Goal: Contribute content

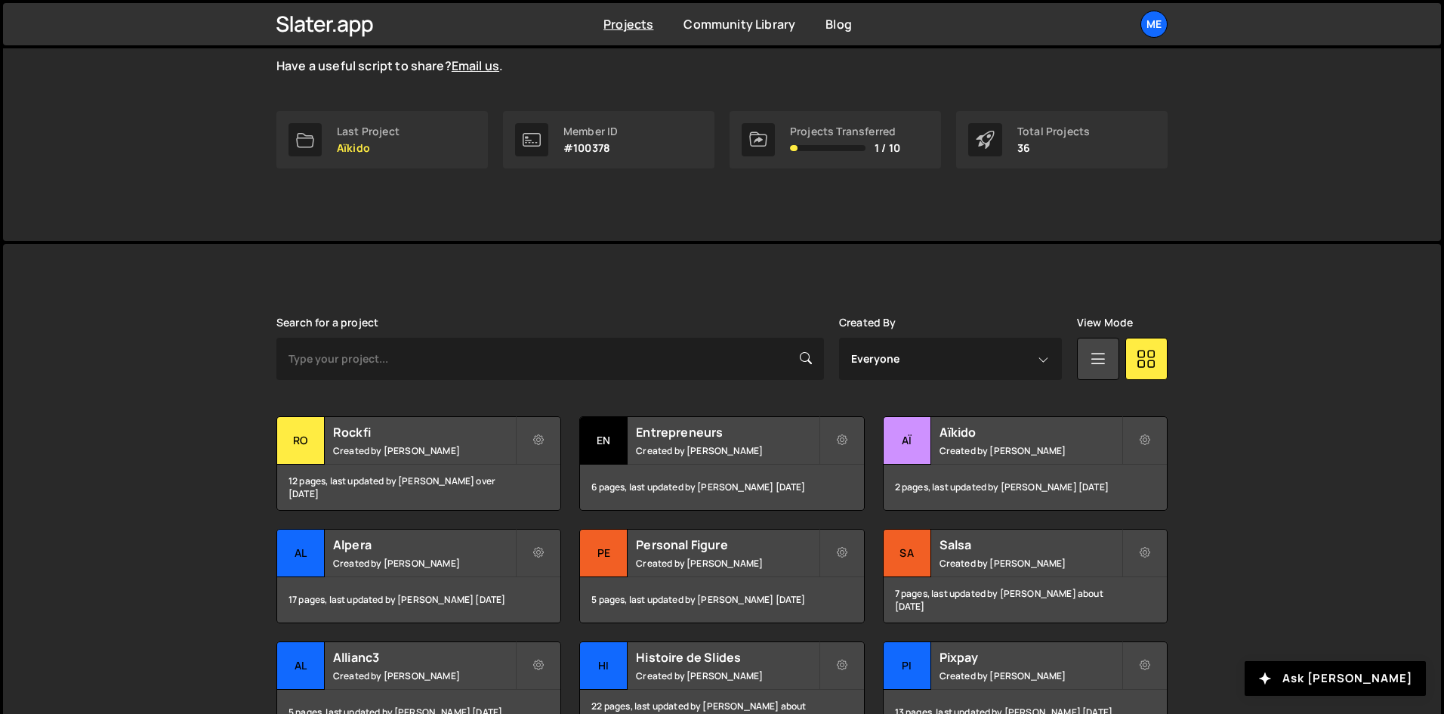
scroll to position [227, 0]
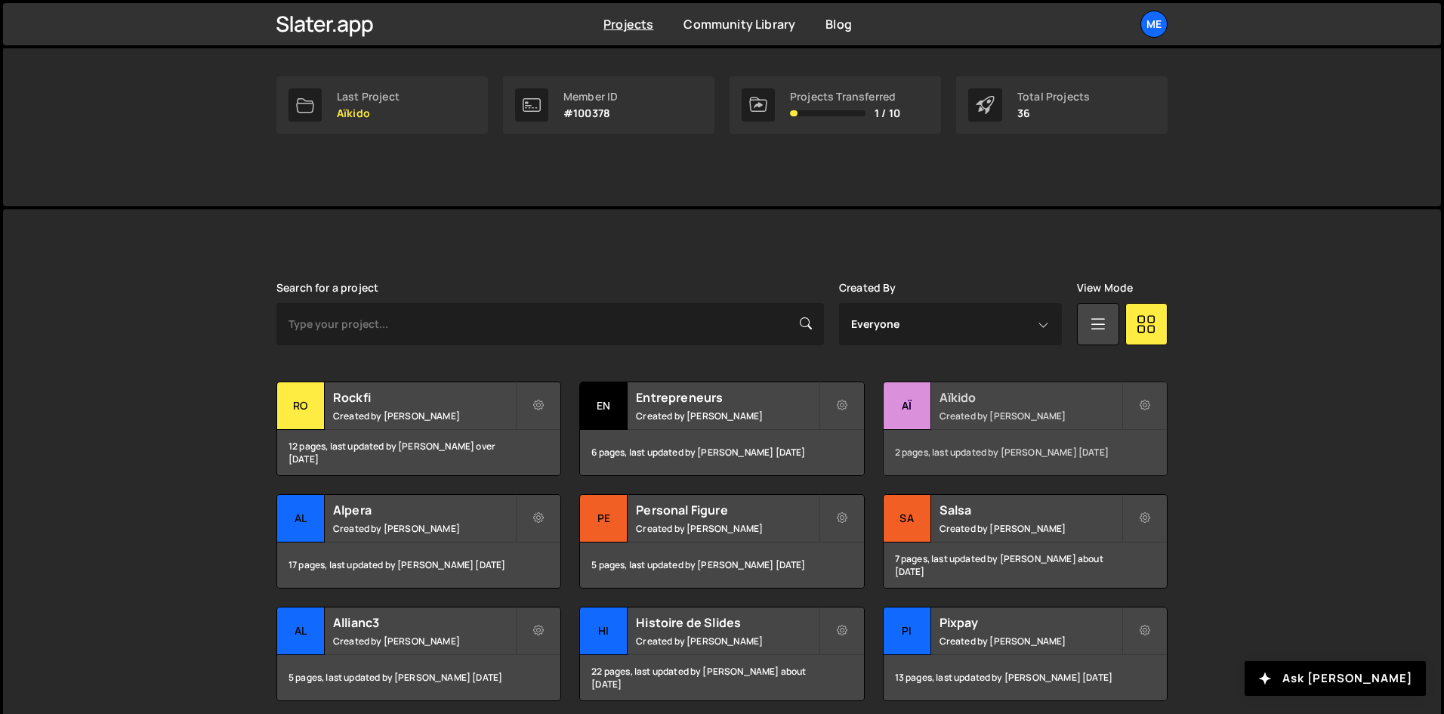
click at [994, 410] on small "Created by Alex Teillet" at bounding box center [1030, 415] width 182 height 13
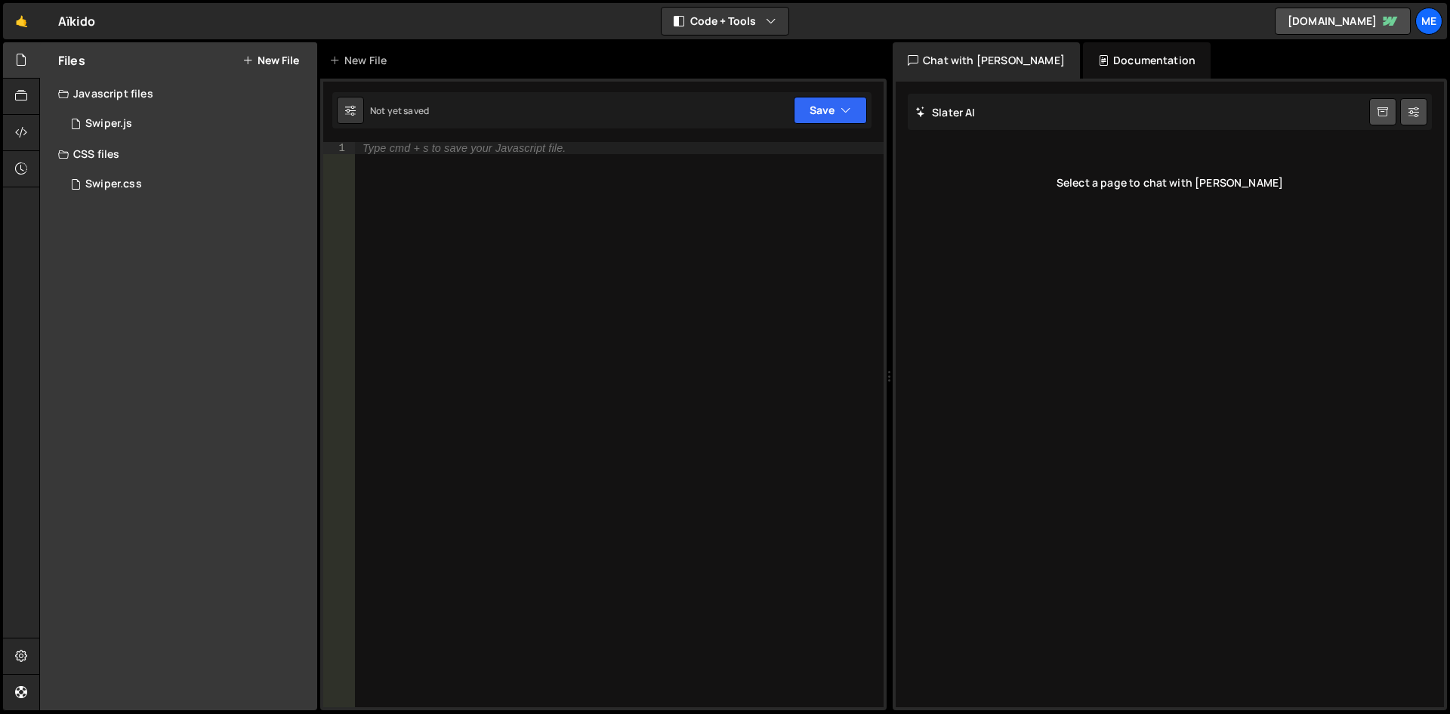
click at [664, 205] on div "Type cmd + s to save your Javascript file." at bounding box center [619, 436] width 529 height 589
paste textarea "});"
type textarea "});"
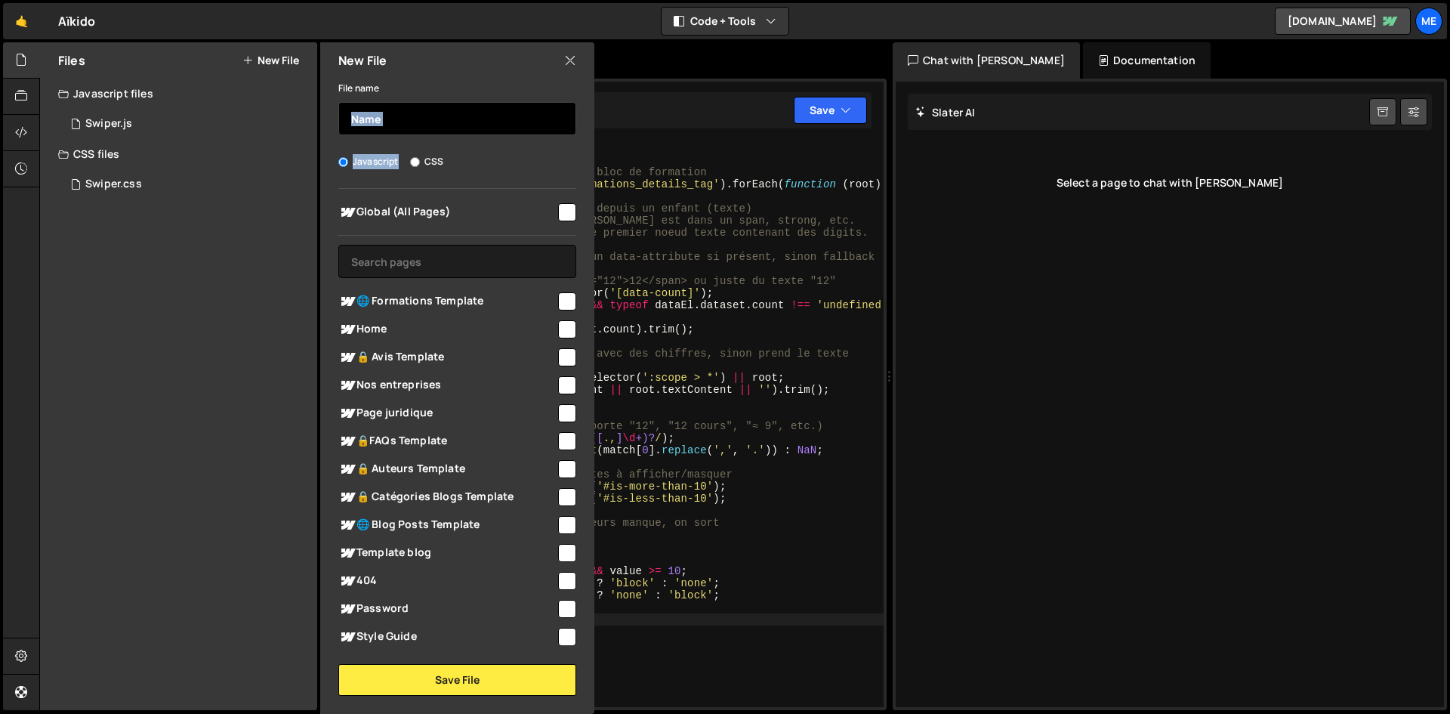
click at [410, 130] on div "File name Javascript CSS Global (All Pages) Save File" at bounding box center [457, 387] width 274 height 617
click at [410, 130] on input "text" at bounding box center [457, 118] width 238 height 33
type input "Z"
type input "Afficher"
click at [527, 205] on span "Global (All Pages)" at bounding box center [446, 212] width 217 height 18
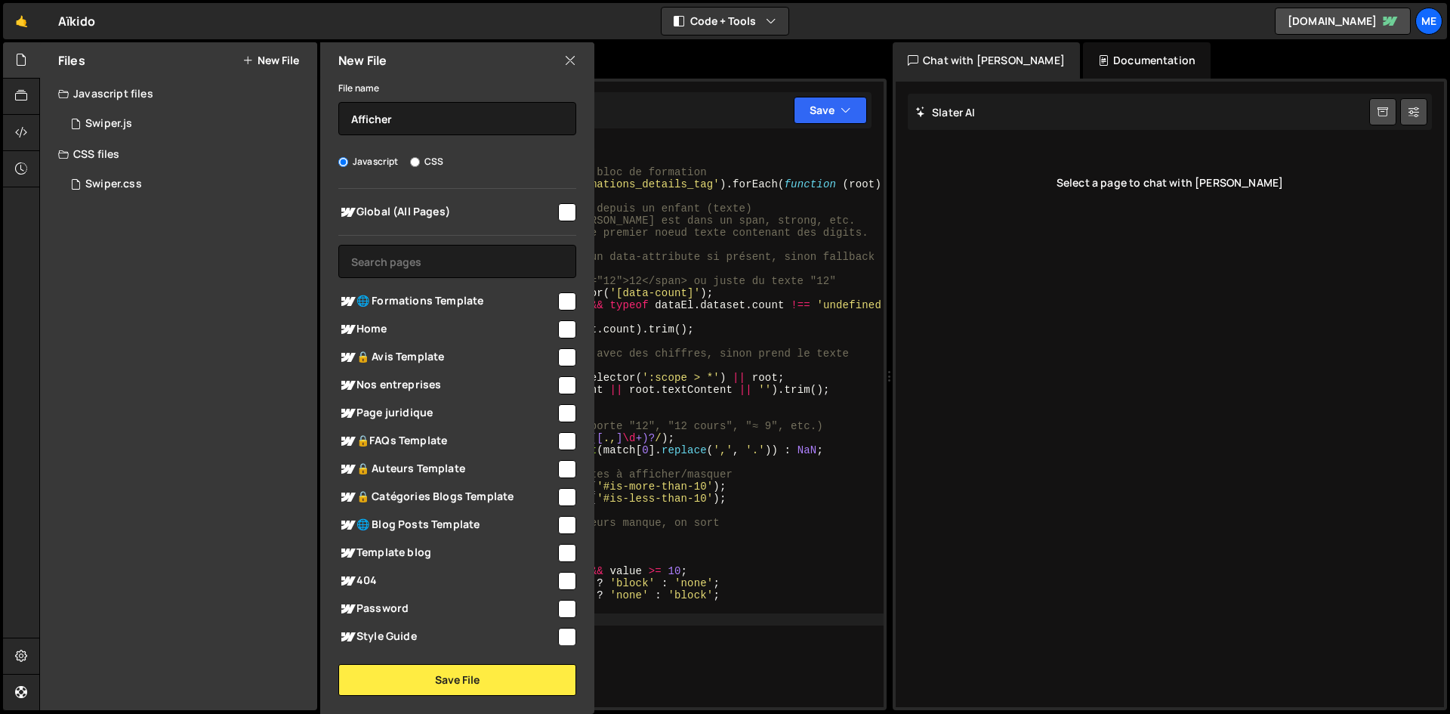
checkbox input "true"
click at [501, 678] on button "Save File" at bounding box center [457, 680] width 238 height 32
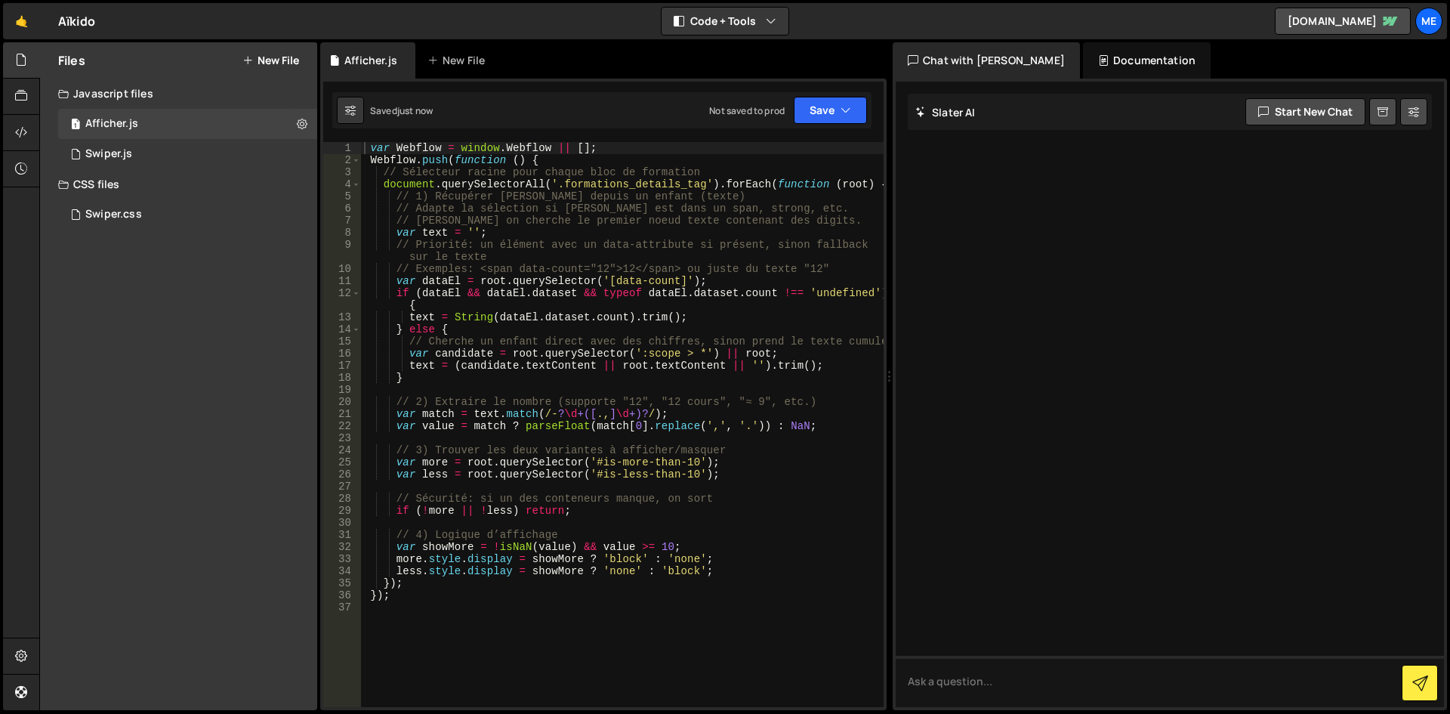
click at [658, 343] on div "var Webflow = window . Webflow || [ ] ; Webflow . push ( function ( ) { // Séle…" at bounding box center [622, 436] width 522 height 589
click at [676, 350] on div "var Webflow = window . Webflow || [ ] ; Webflow . push ( function ( ) { // Séle…" at bounding box center [622, 436] width 522 height 589
click at [521, 268] on div "var Webflow = window . Webflow || [ ] ; Webflow . push ( function ( ) { // Séle…" at bounding box center [622, 436] width 522 height 589
click at [809, 99] on button "Save" at bounding box center [830, 110] width 73 height 27
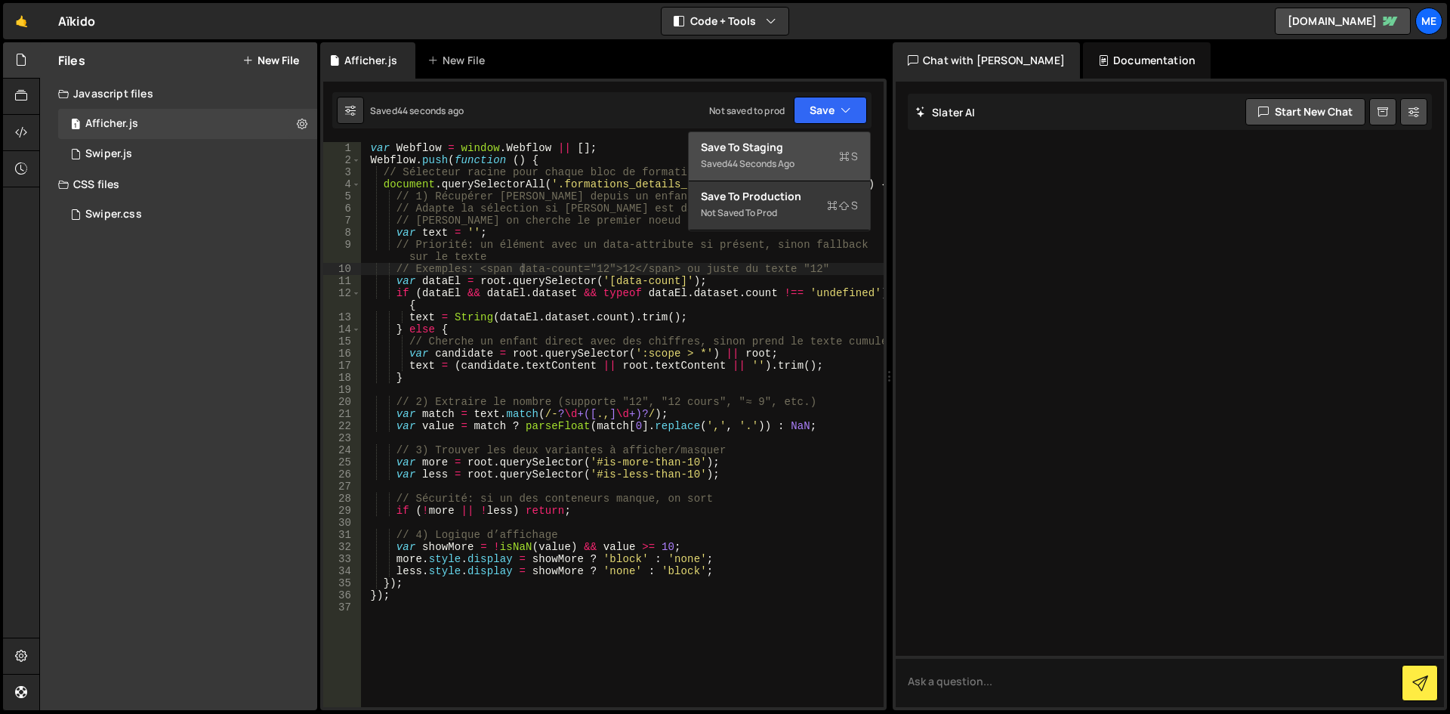
click at [760, 168] on div "44 seconds ago" at bounding box center [760, 163] width 67 height 13
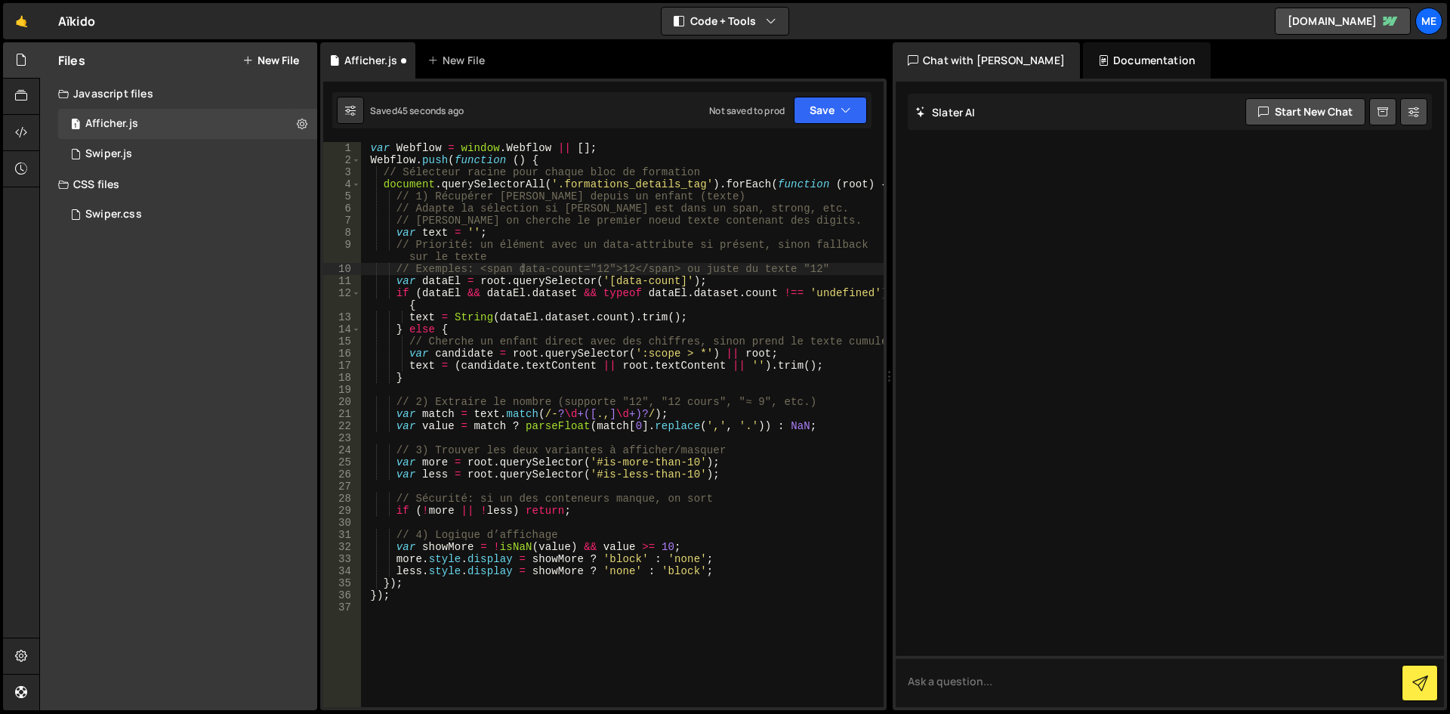
click at [701, 248] on div "var Webflow = window . Webflow || [ ] ; Webflow . push ( function ( ) { // Séle…" at bounding box center [622, 436] width 522 height 589
click at [633, 557] on div "var Webflow = window . Webflow || [ ] ; Webflow . push ( function ( ) { // Séle…" at bounding box center [622, 436] width 522 height 589
click at [664, 574] on div "var Webflow = window . Webflow || [ ] ; Webflow . push ( function ( ) { // Séle…" at bounding box center [622, 436] width 522 height 589
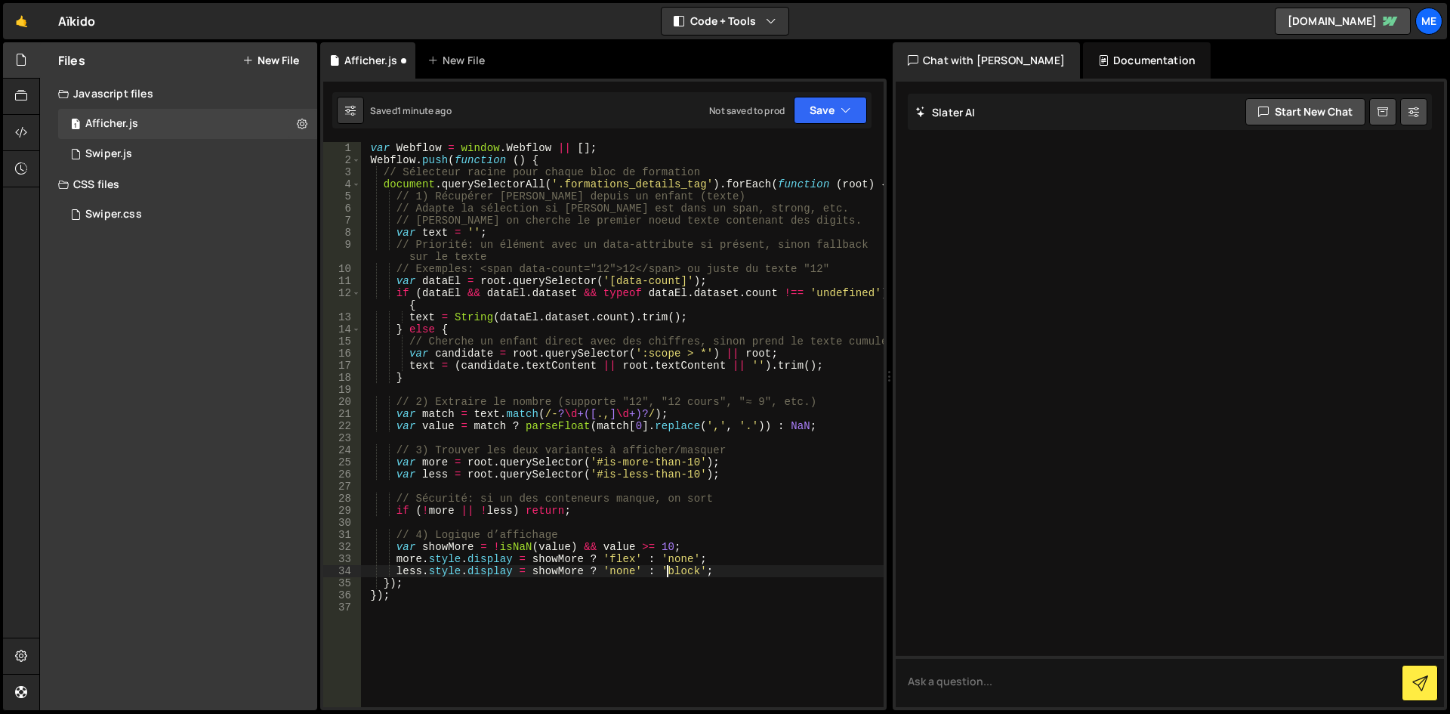
click at [664, 574] on div "var Webflow = window . Webflow || [ ] ; Webflow . push ( function ( ) { // Séle…" at bounding box center [622, 436] width 522 height 589
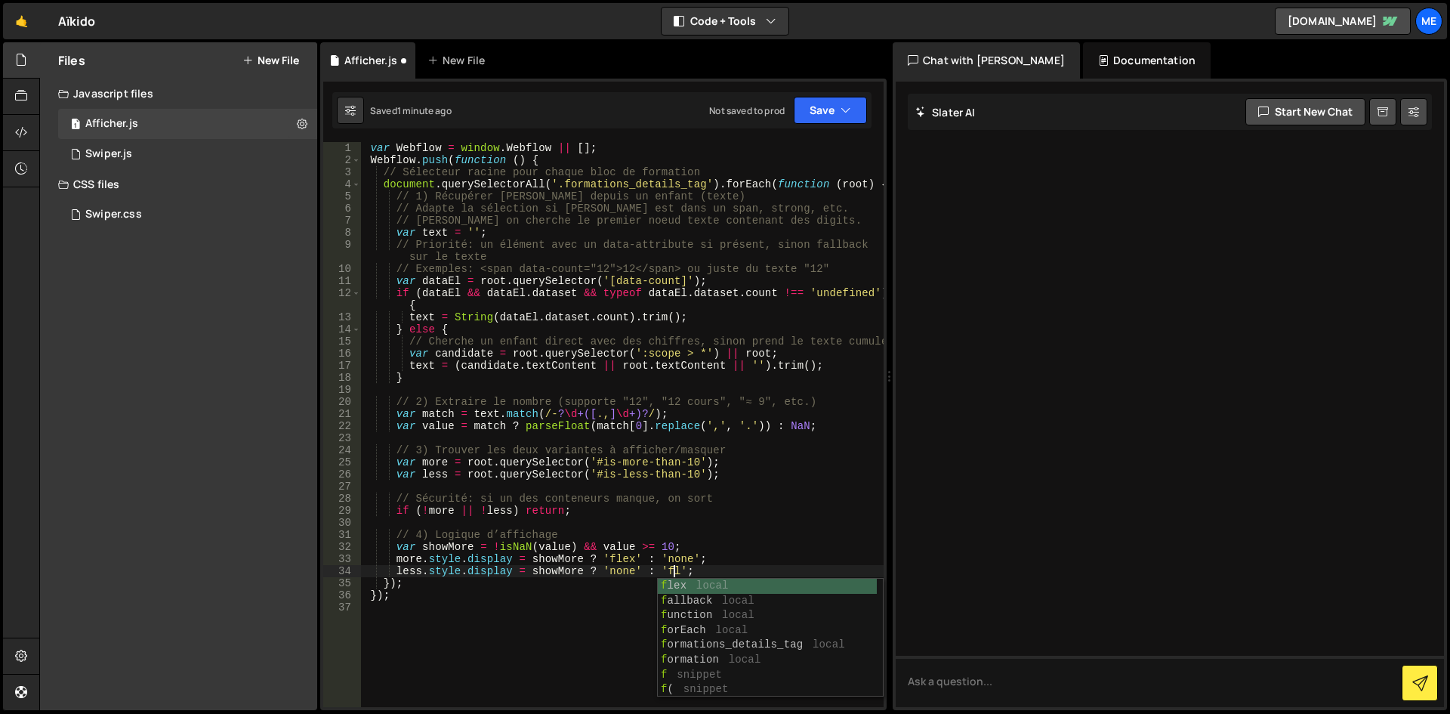
scroll to position [0, 22]
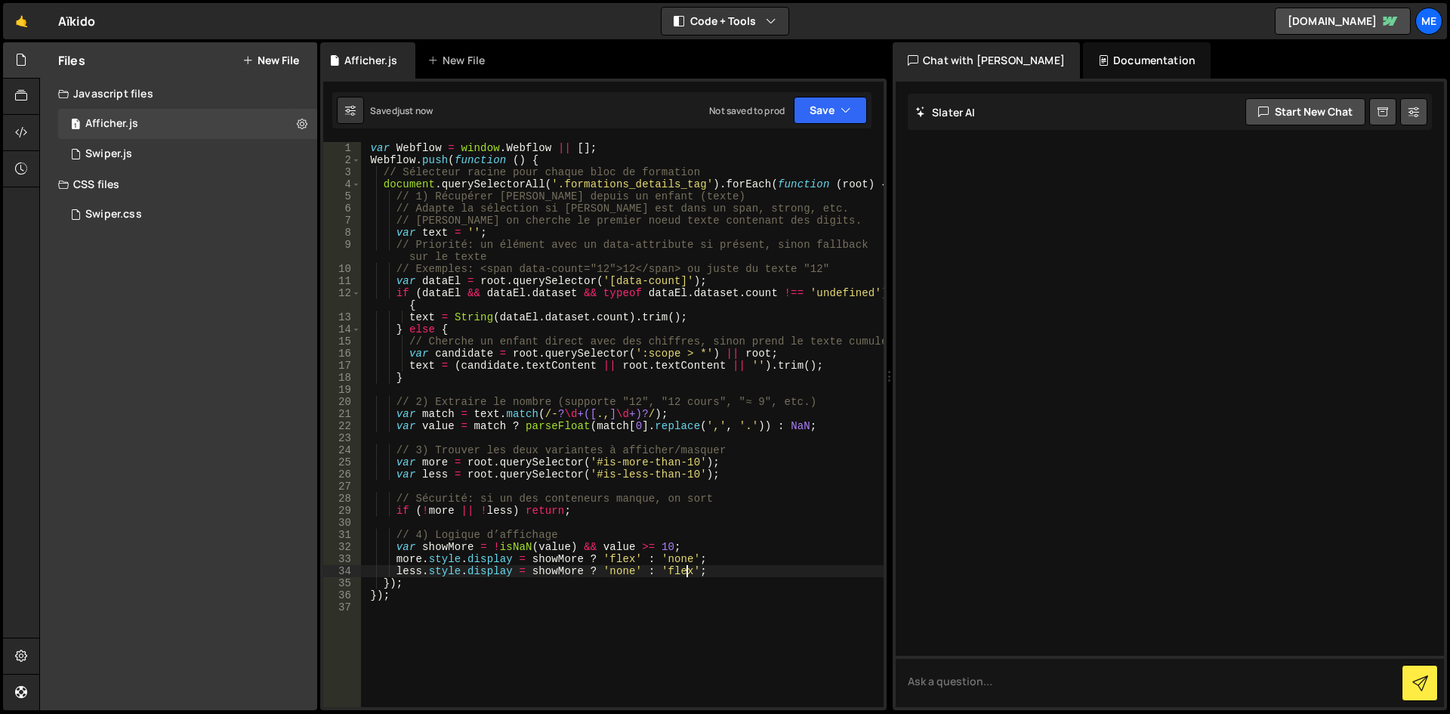
click at [789, 340] on div "var Webflow = window . Webflow || [ ] ; Webflow . push ( function ( ) { // Séle…" at bounding box center [622, 436] width 522 height 589
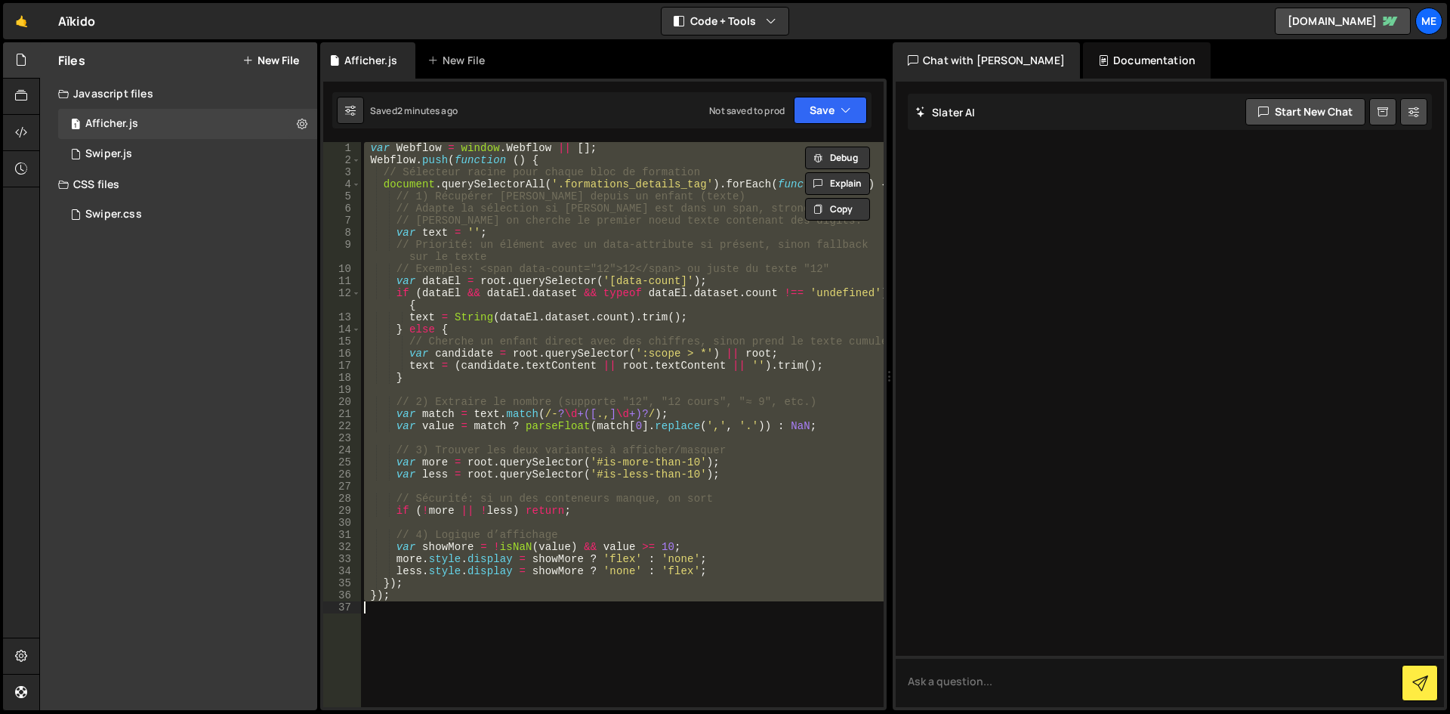
click at [795, 196] on div "var Webflow = window . Webflow || [ ] ; Webflow . push ( function ( ) { // Séle…" at bounding box center [622, 424] width 522 height 565
type textarea "});"
paste textarea
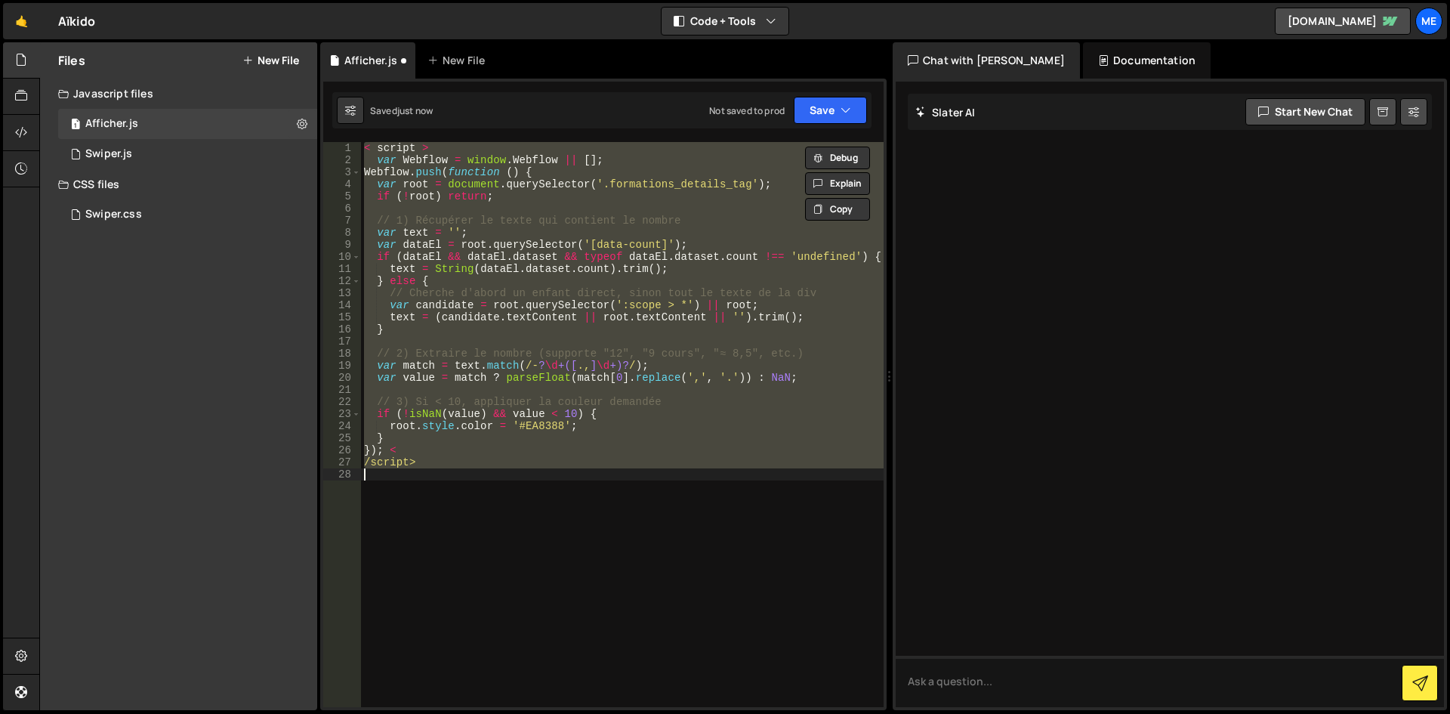
click at [627, 234] on div "< script > var Webflow = window . Webflow || [ ] ; Webflow . push ( function ( …" at bounding box center [622, 424] width 522 height 565
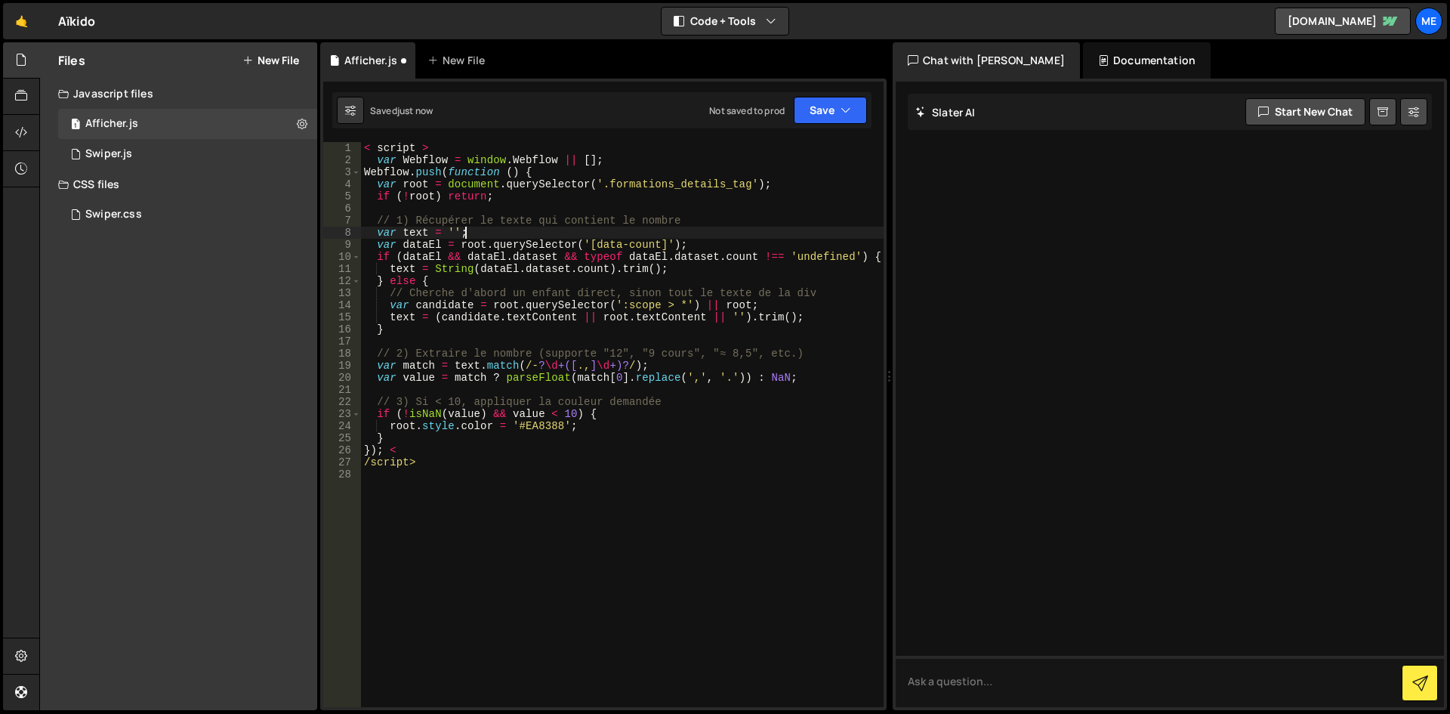
click at [551, 145] on div "< script > var Webflow = window . Webflow || [ ] ; Webflow . push ( function ( …" at bounding box center [622, 436] width 522 height 589
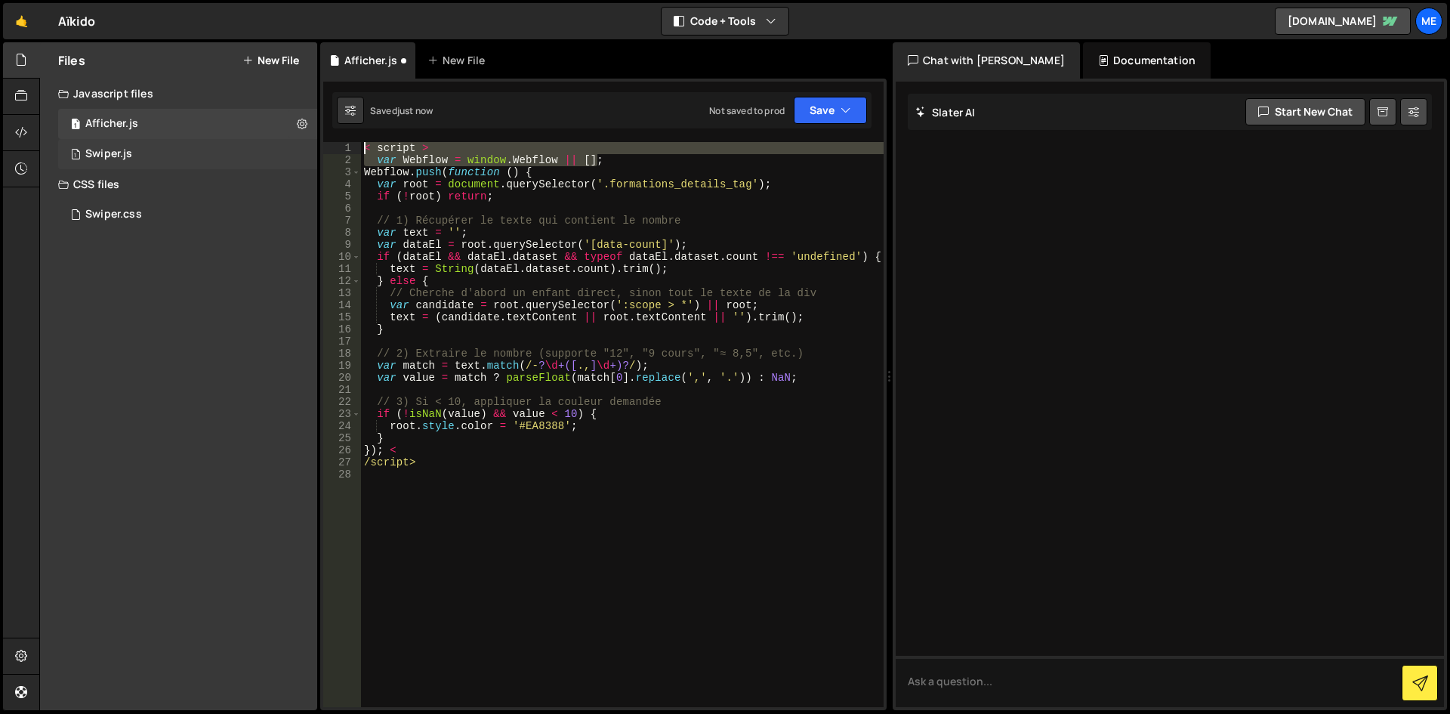
drag, startPoint x: 614, startPoint y: 159, endPoint x: 90, endPoint y: 153, distance: 524.0
click at [90, 153] on div "Files New File Javascript files 1 Afficher.js 0 1 Swiper.js 0 CSS files Swiper.…" at bounding box center [744, 376] width 1410 height 668
click at [424, 164] on div "< script > var Webflow = window . Webflow || [ ] ; Webflow . push ( function ( …" at bounding box center [622, 424] width 522 height 565
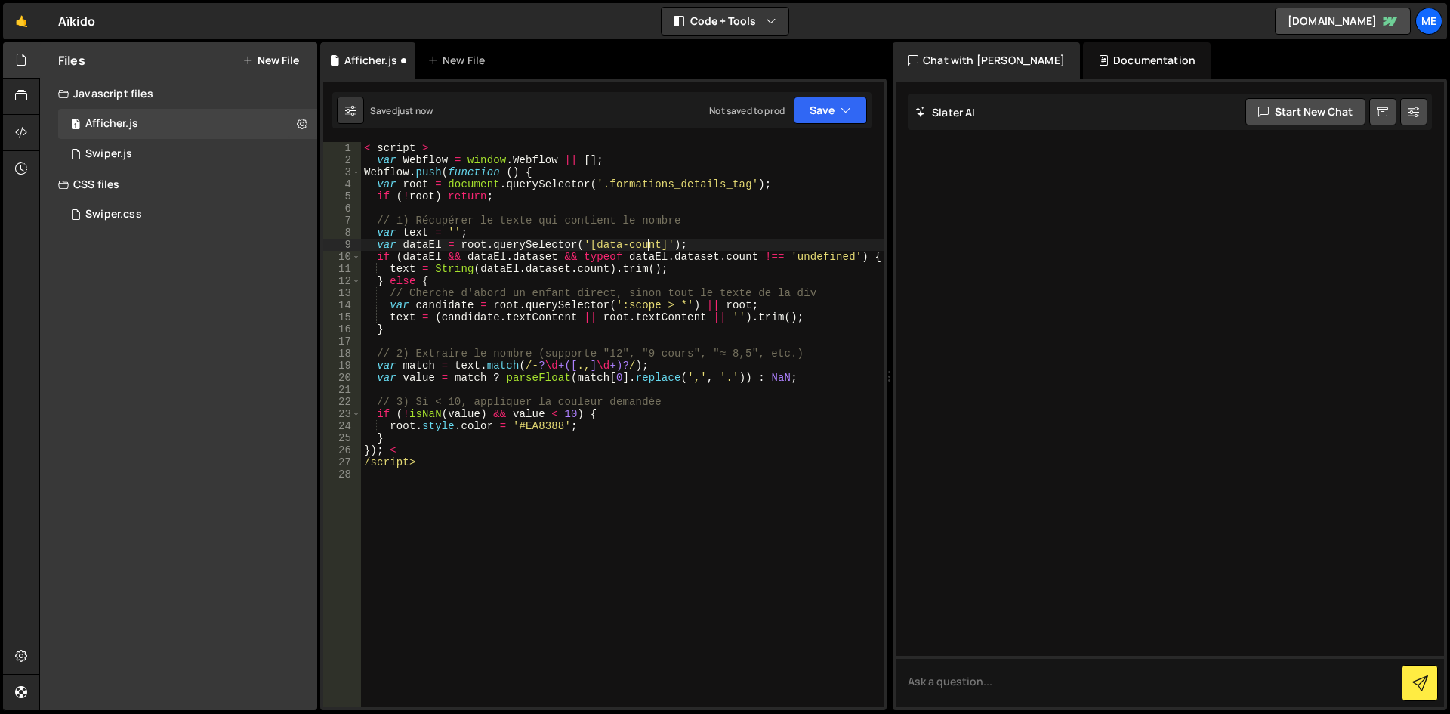
click at [645, 248] on div "< script > var Webflow = window . Webflow || [ ] ; Webflow . push ( function ( …" at bounding box center [622, 436] width 522 height 589
click at [524, 172] on div "< script > var Webflow = window . Webflow || [ ] ; Webflow . push ( function ( …" at bounding box center [622, 436] width 522 height 589
click at [587, 244] on div "< script > var Webflow = window . Webflow || [ ] ; Webflow . push ( function ( …" at bounding box center [622, 436] width 522 height 589
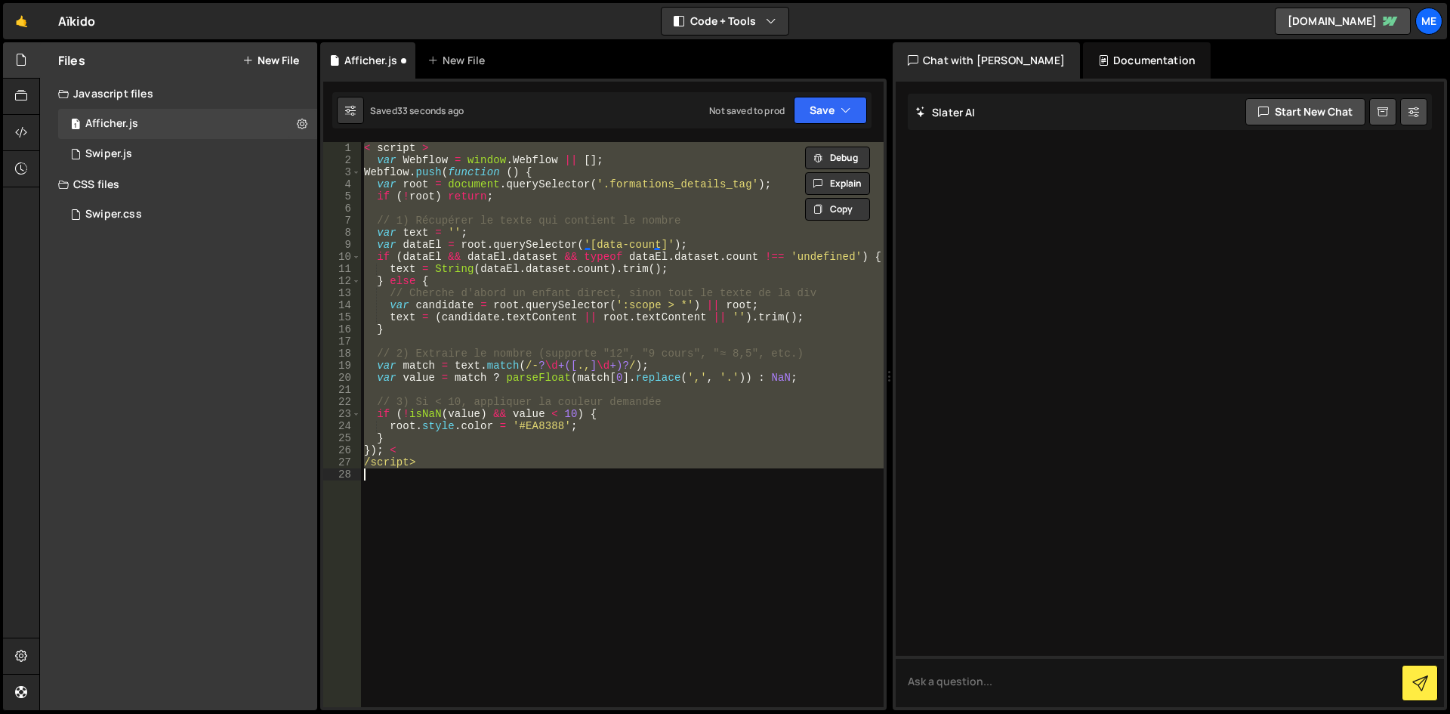
paste textarea "})();"
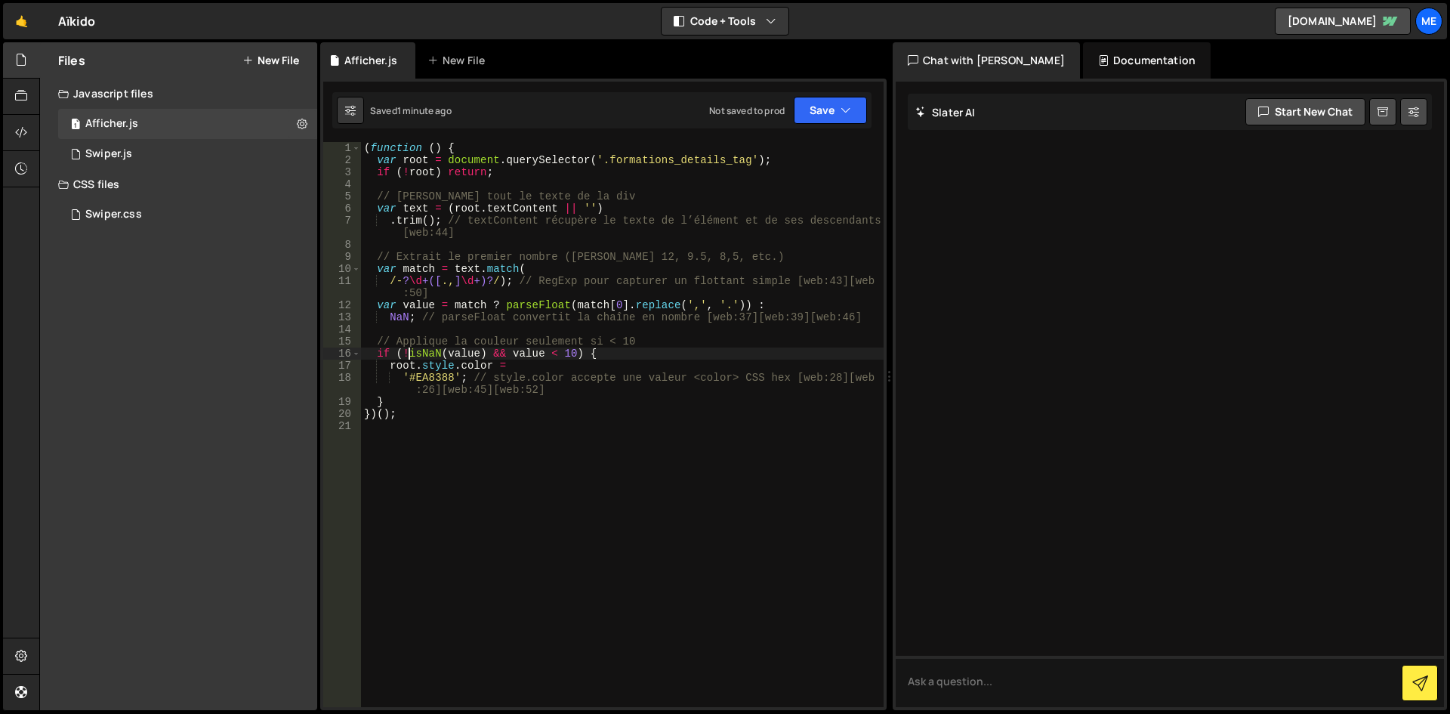
click at [482, 228] on div "( function ( ) { var root = document . querySelector ( '.formations_details_tag…" at bounding box center [622, 436] width 522 height 589
paste textarea "})();"
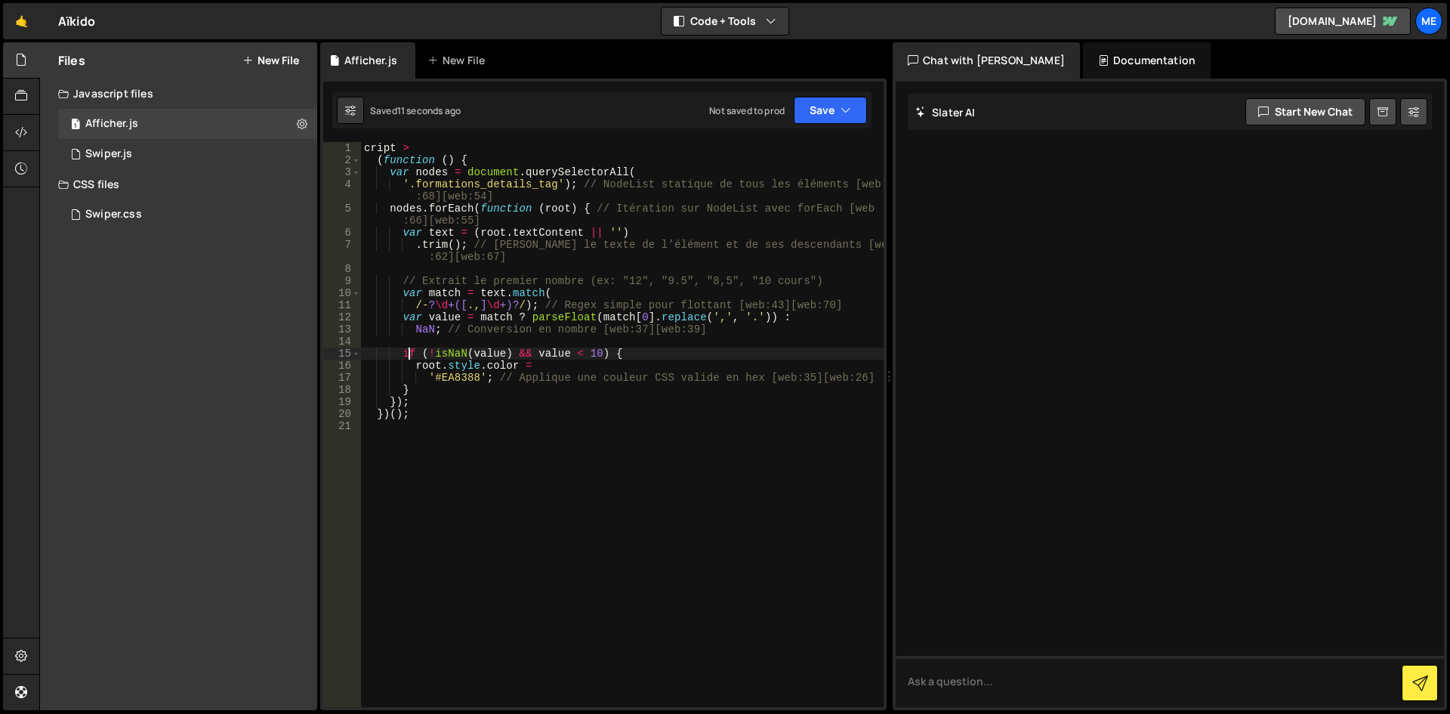
click at [714, 366] on div "cript > ( function ( ) { var nodes = document . querySelectorAll ( '.formations…" at bounding box center [622, 436] width 522 height 589
type textarea "})();"
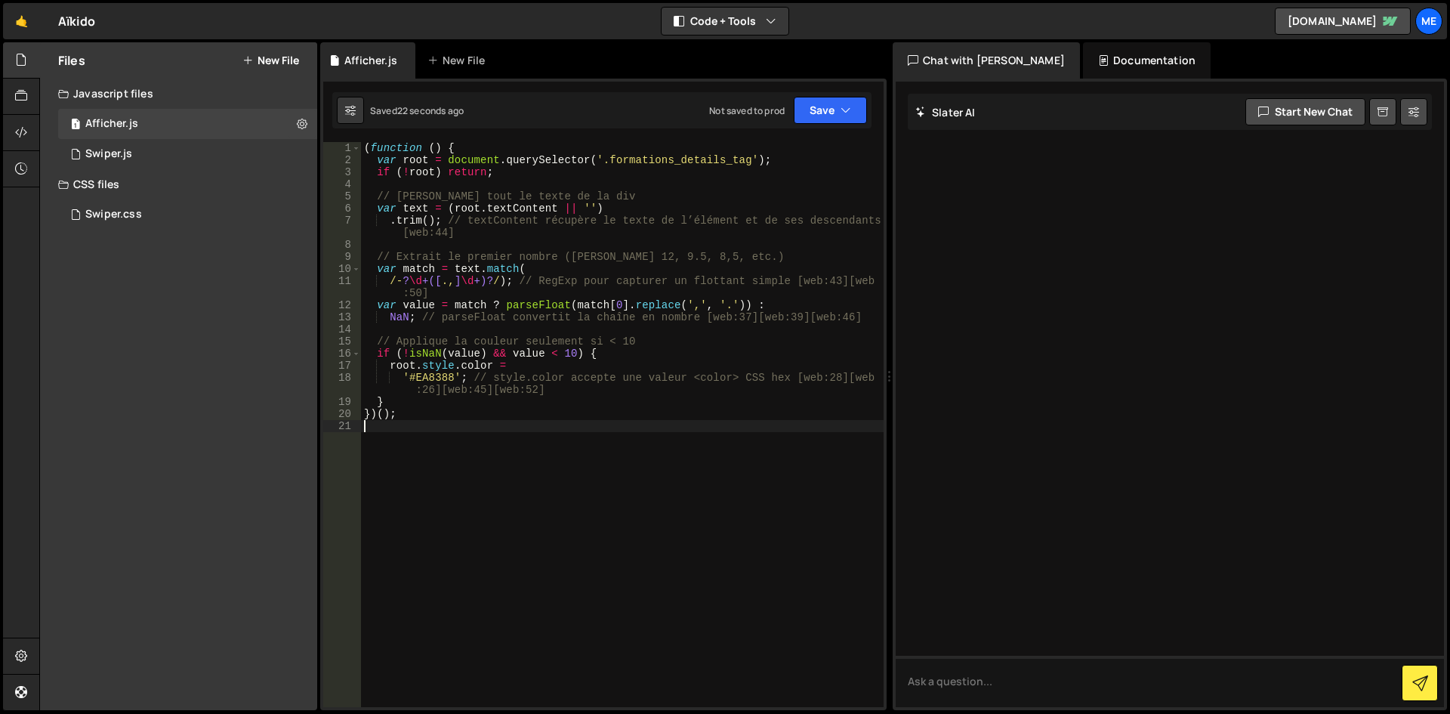
click at [712, 332] on div "( function ( ) { var root = document . querySelector ( '.formations_details_tag…" at bounding box center [622, 436] width 522 height 589
click at [685, 395] on div "( function ( ) { var root = document . querySelector ( '.formations_details_tag…" at bounding box center [622, 436] width 522 height 589
click at [670, 418] on div "( function ( ) { var root = document . querySelector ( '.formations_details_tag…" at bounding box center [622, 436] width 522 height 589
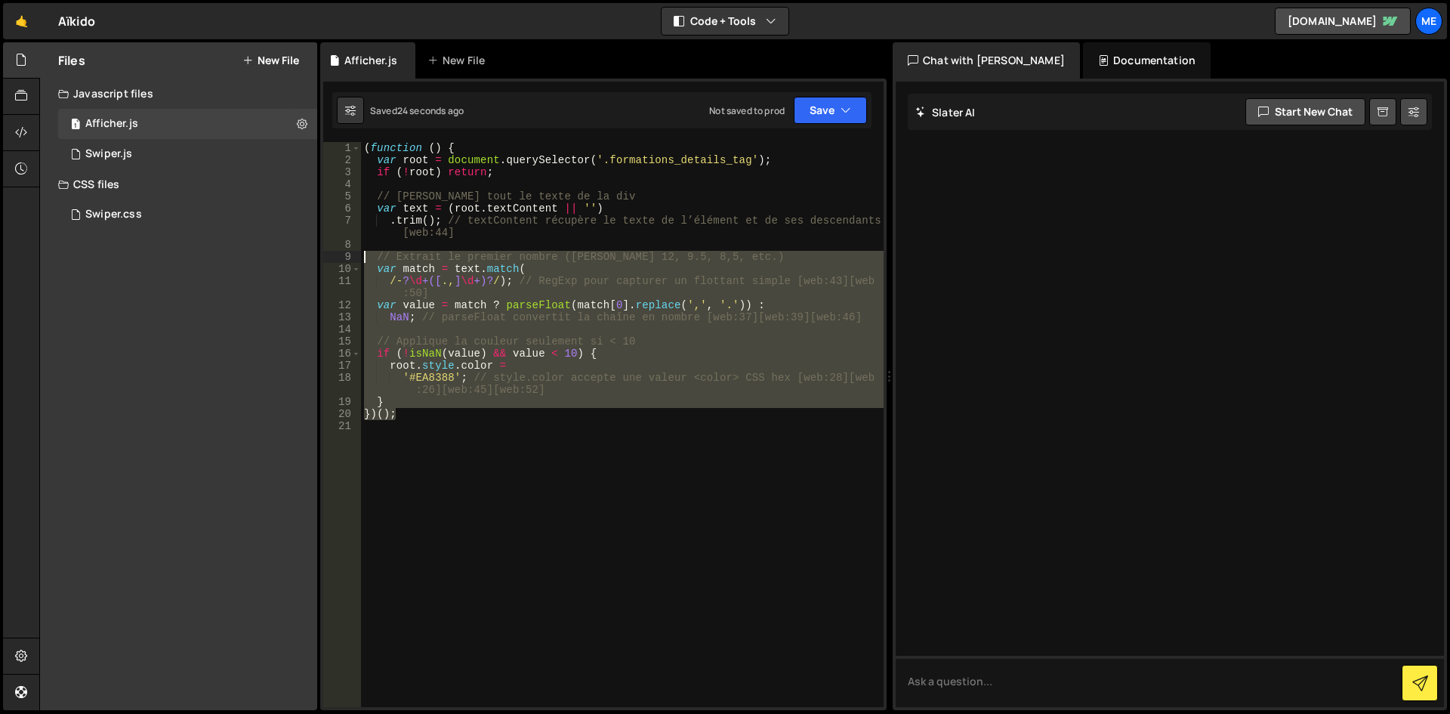
drag, startPoint x: 466, startPoint y: 414, endPoint x: 319, endPoint y: 122, distance: 326.5
click at [319, 122] on div "Files New File Javascript files 1 Afficher.js 0 1 Swiper.js 0 CSS files Swiper.…" at bounding box center [744, 376] width 1410 height 668
type textarea "(function () { var root = document.querySelector('.formations_details_tag');"
